Goal: Transaction & Acquisition: Purchase product/service

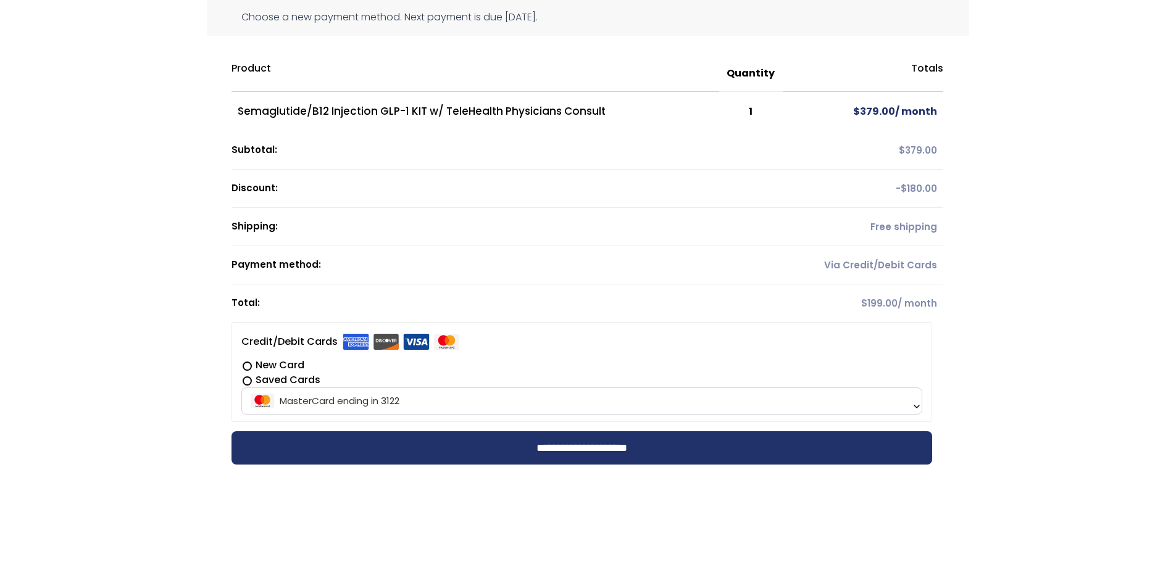
scroll to position [165, 0]
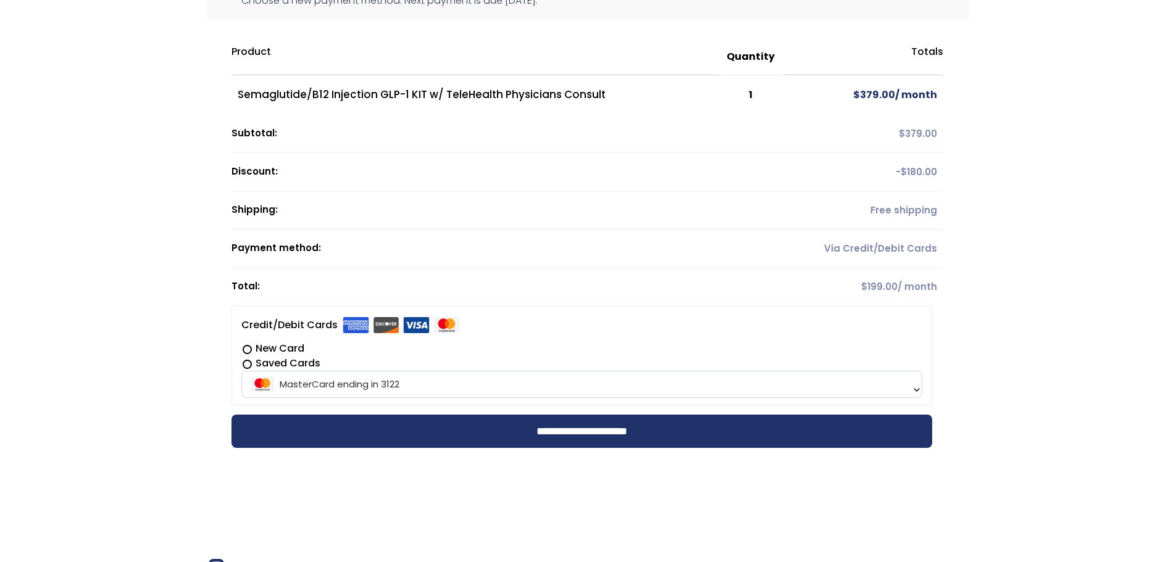
click at [563, 386] on span "MasterCard ending in 3122" at bounding box center [581, 384] width 673 height 26
click at [444, 429] on input "**********" at bounding box center [581, 431] width 700 height 33
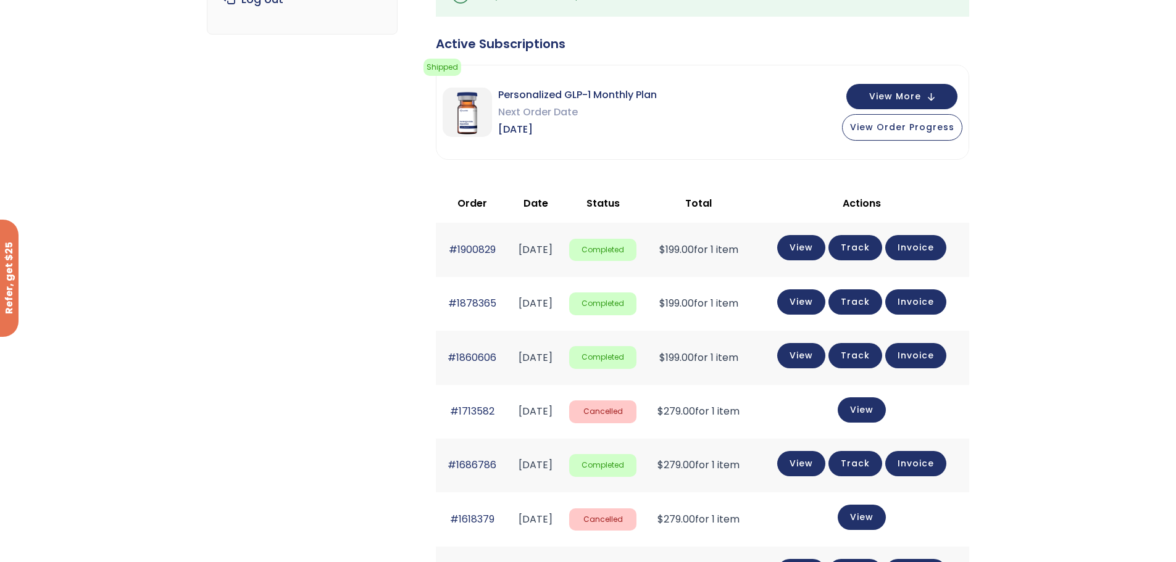
scroll to position [247, 0]
